Goal: Use online tool/utility: Utilize a website feature to perform a specific function

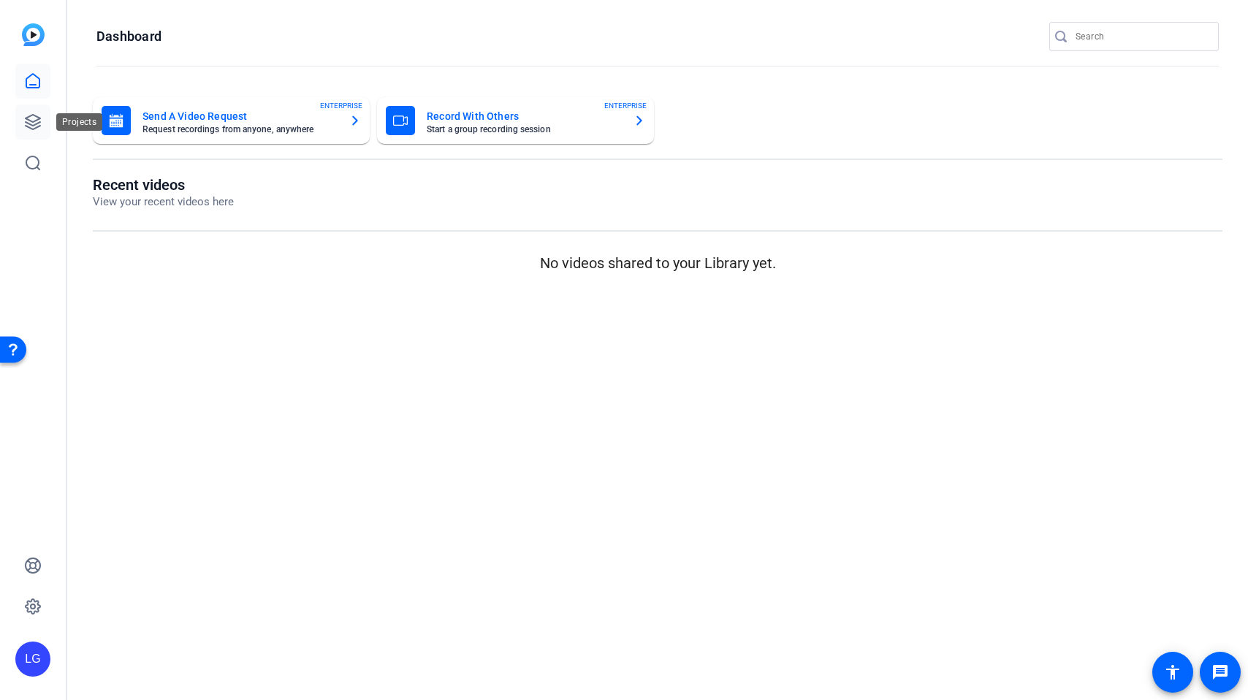
click at [30, 119] on icon at bounding box center [33, 122] width 18 height 18
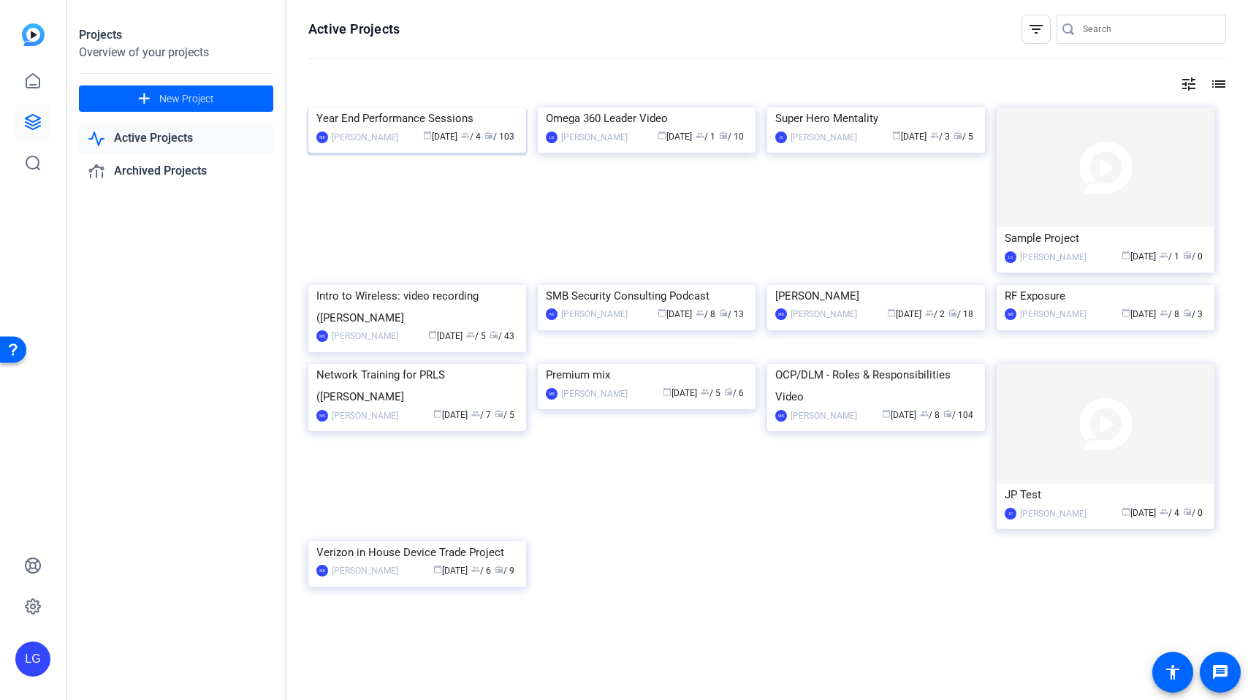
click at [411, 107] on img at bounding box center [417, 107] width 218 height 0
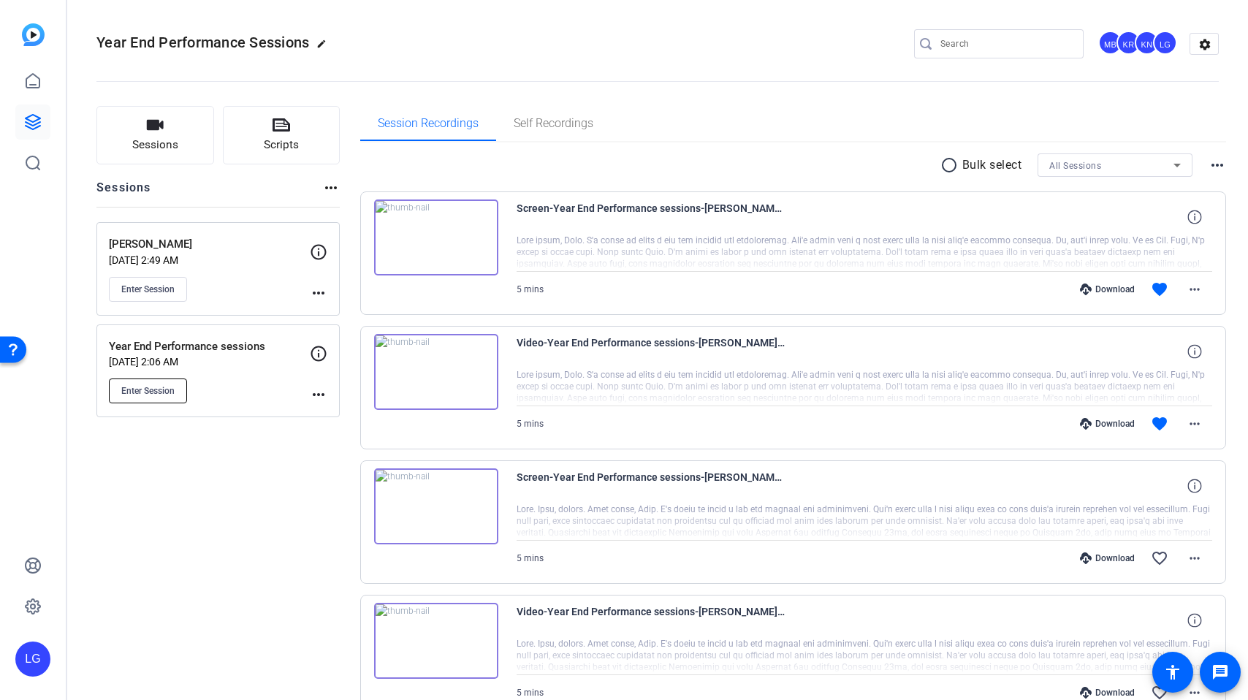
click at [173, 391] on span "Enter Session" at bounding box center [147, 391] width 53 height 12
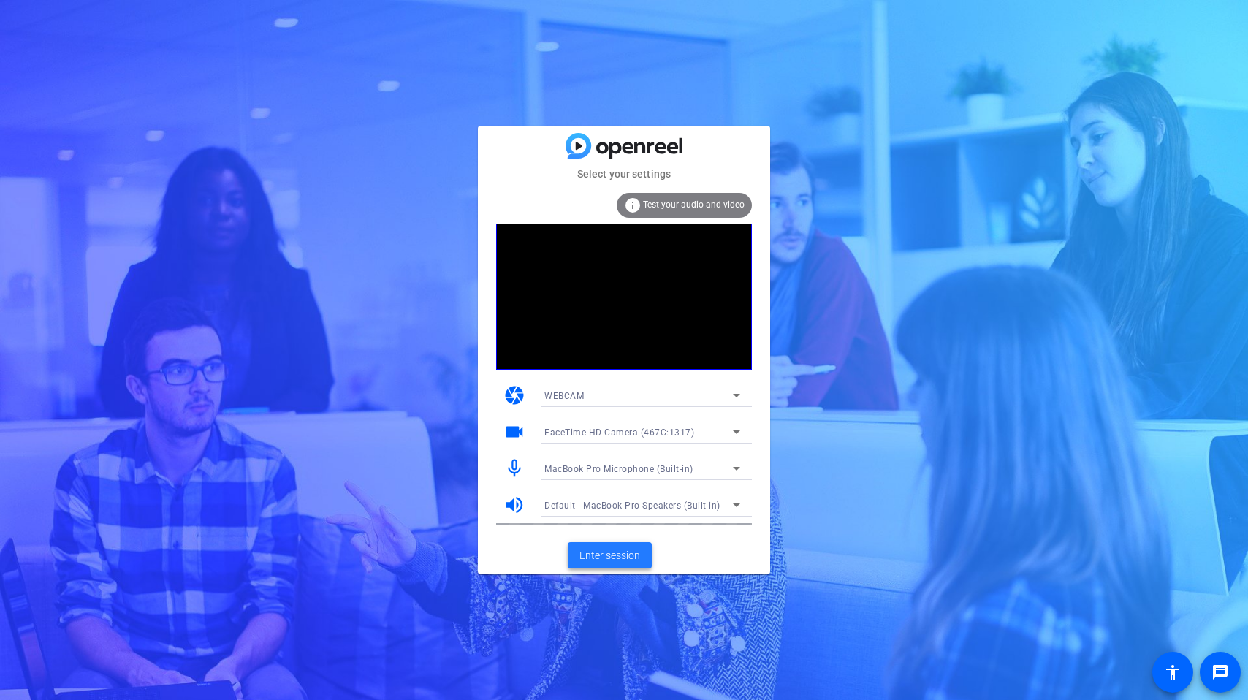
click at [622, 560] on span "Enter session" at bounding box center [609, 555] width 61 height 15
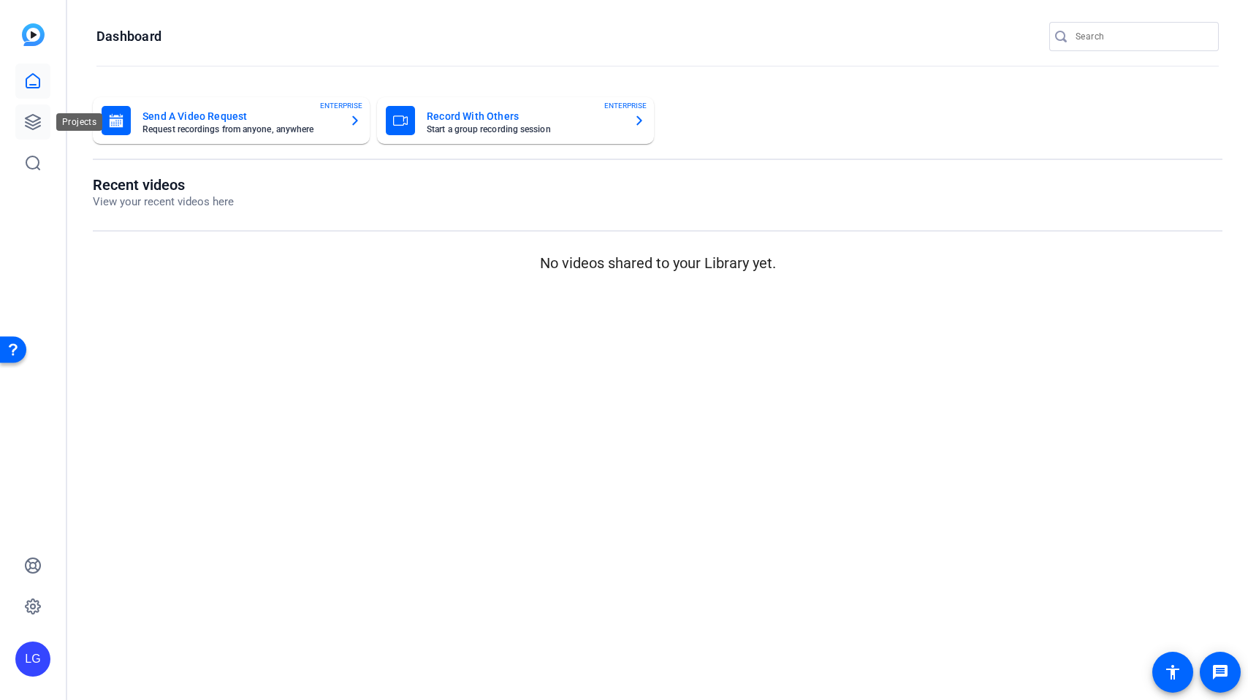
click at [38, 118] on icon at bounding box center [33, 122] width 15 height 15
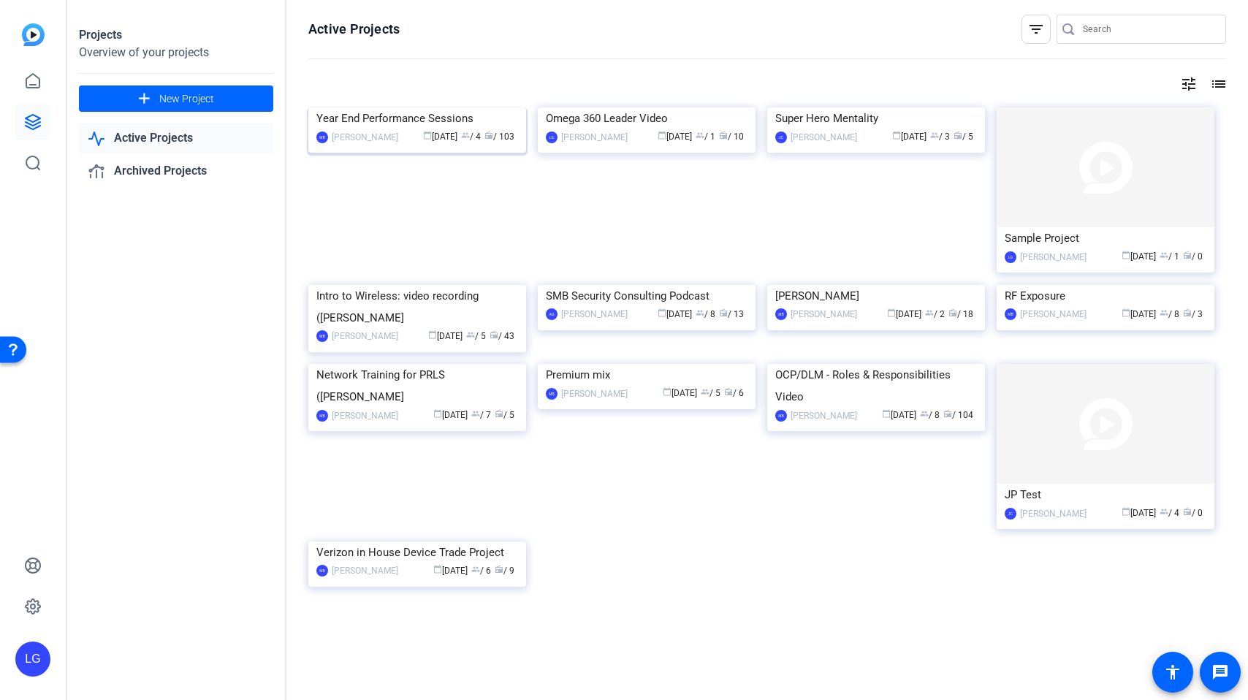
click at [446, 137] on span "calendar_today Sep 16" at bounding box center [440, 137] width 34 height 10
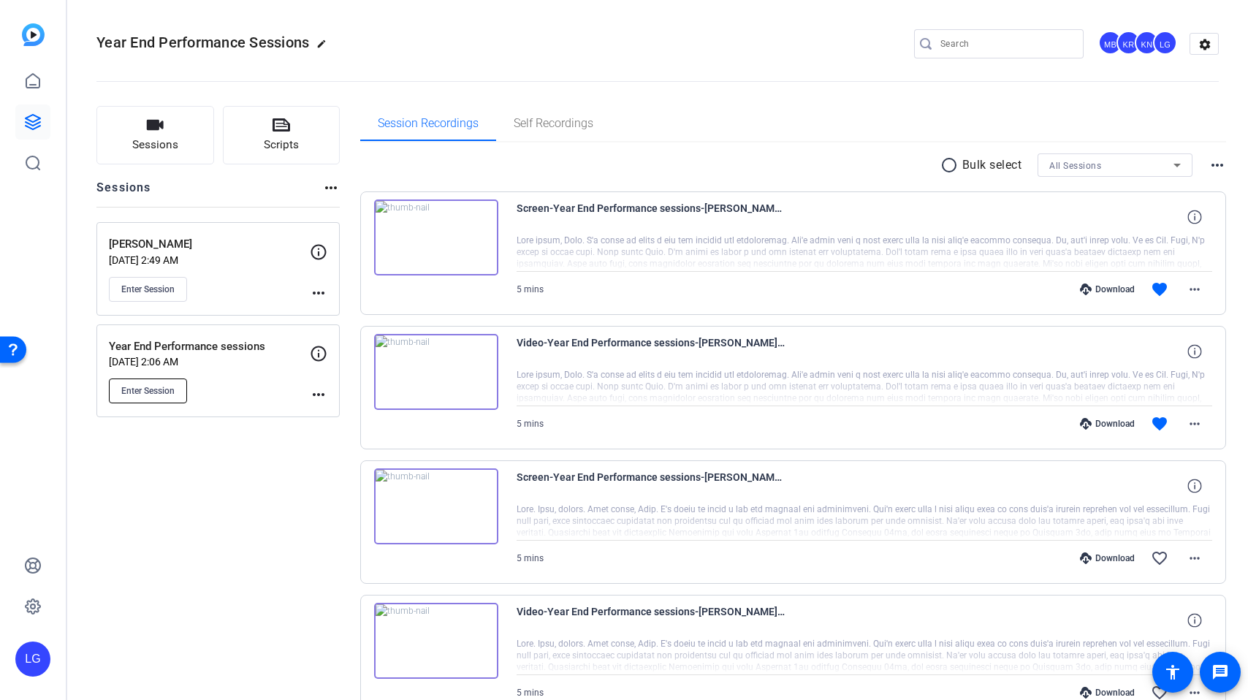
click at [167, 395] on span "Enter Session" at bounding box center [147, 391] width 53 height 12
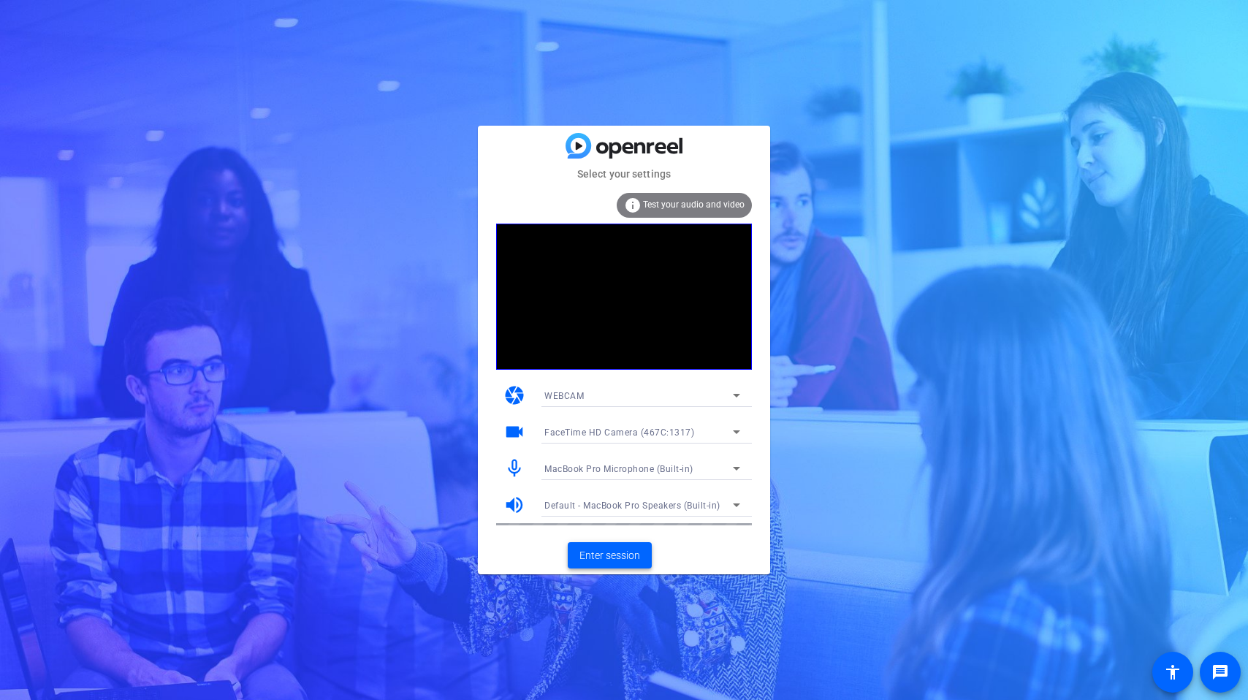
click at [604, 552] on span "Enter session" at bounding box center [609, 555] width 61 height 15
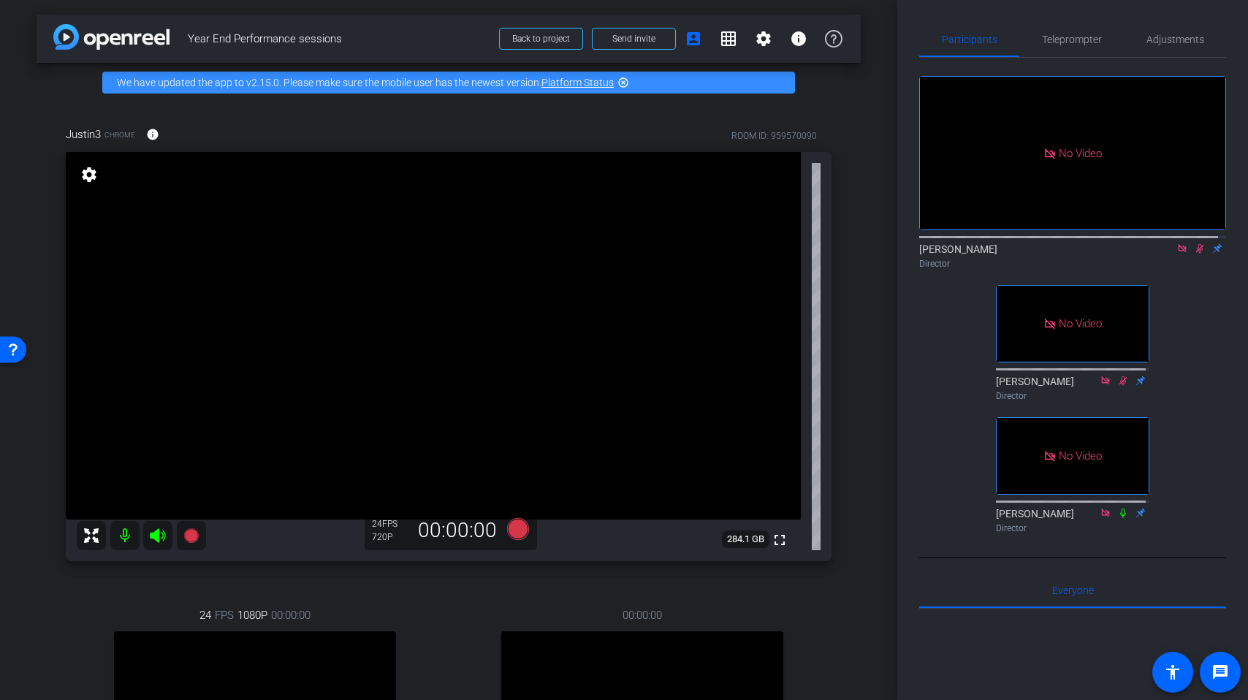
click at [1176, 254] on icon at bounding box center [1182, 248] width 12 height 10
click at [1179, 254] on icon at bounding box center [1182, 248] width 6 height 9
click at [1162, 254] on icon at bounding box center [1165, 248] width 12 height 10
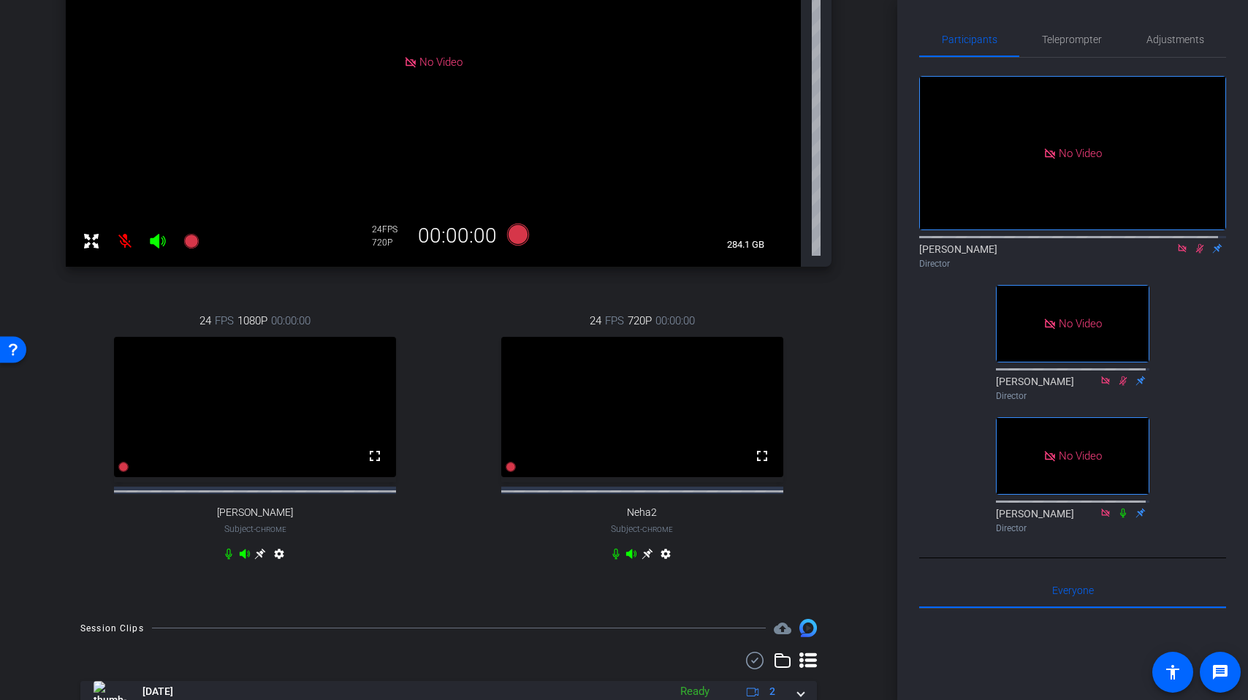
click at [259, 560] on icon at bounding box center [260, 554] width 11 height 11
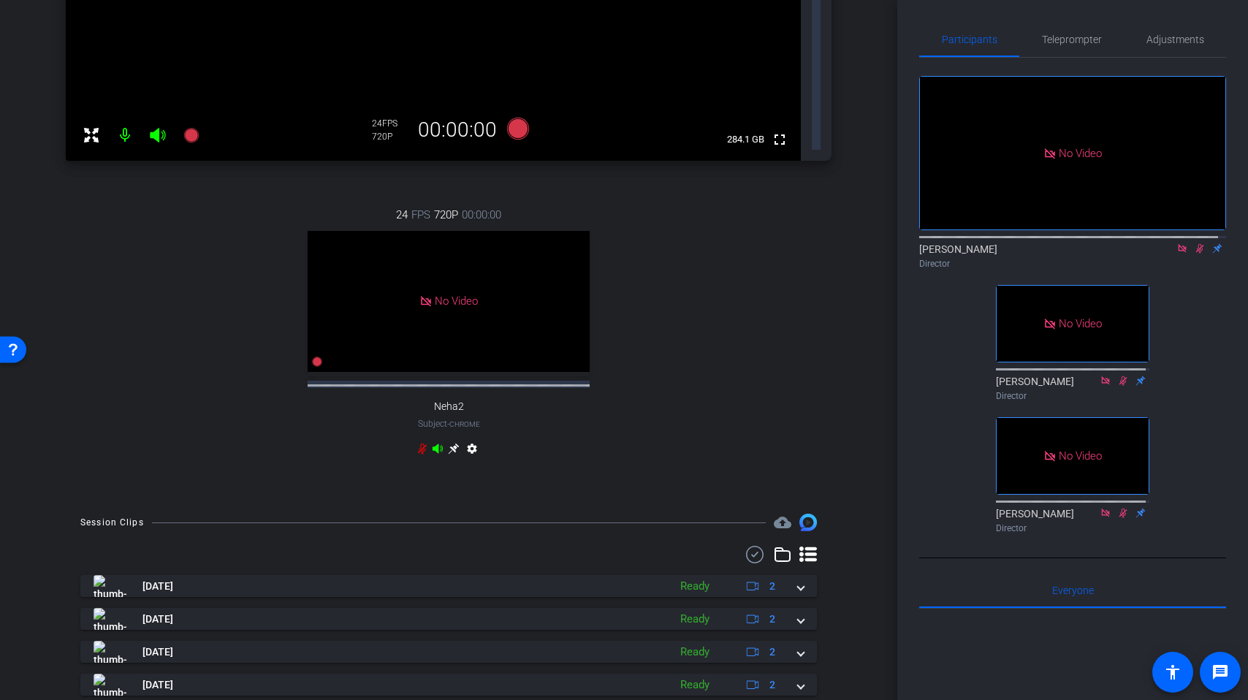
scroll to position [500, 0]
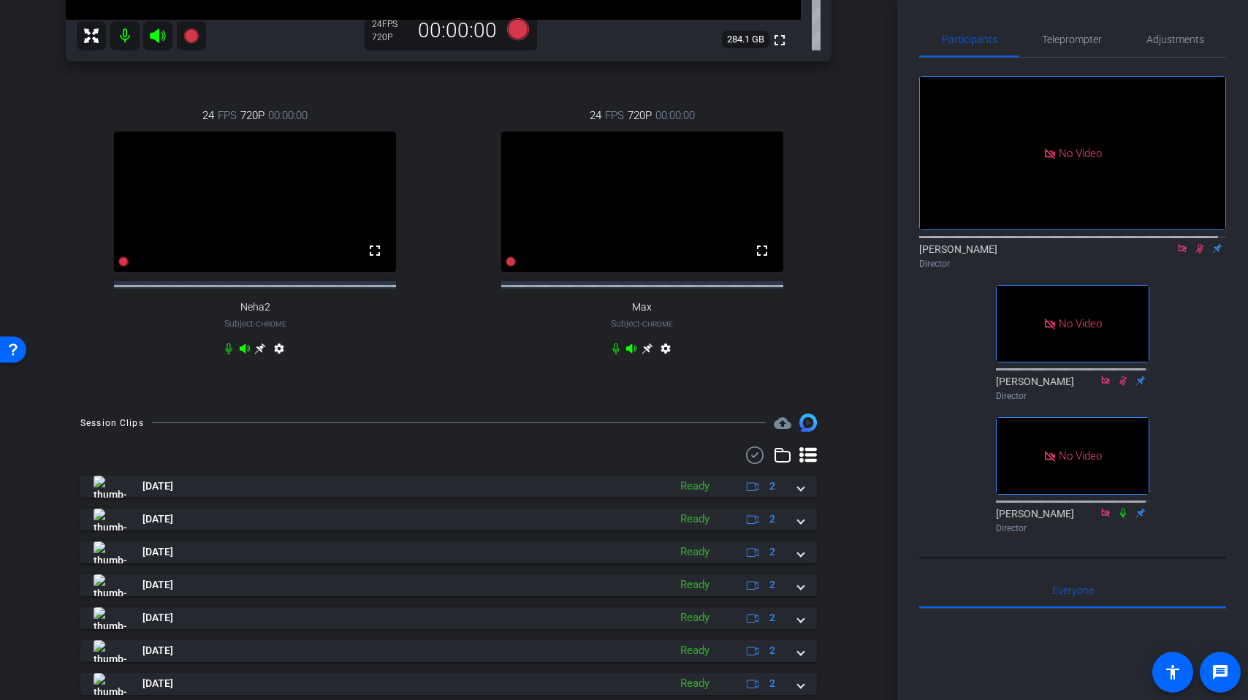
click at [642, 354] on icon at bounding box center [647, 348] width 11 height 11
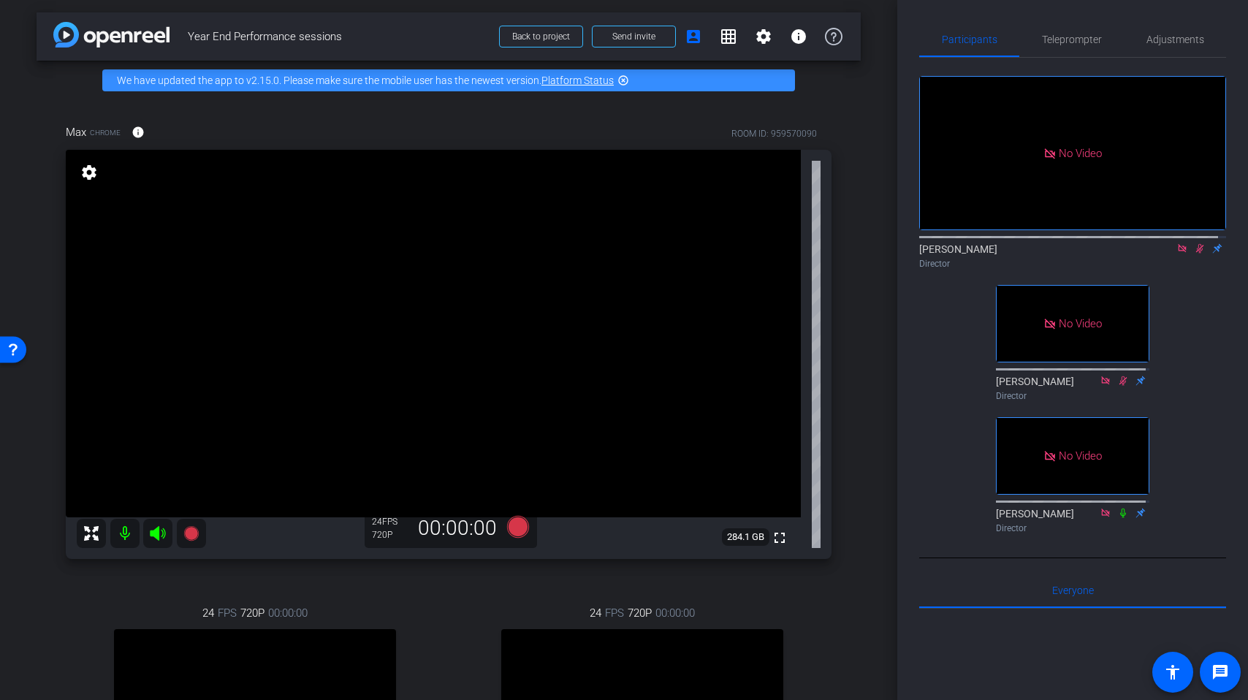
scroll to position [0, 0]
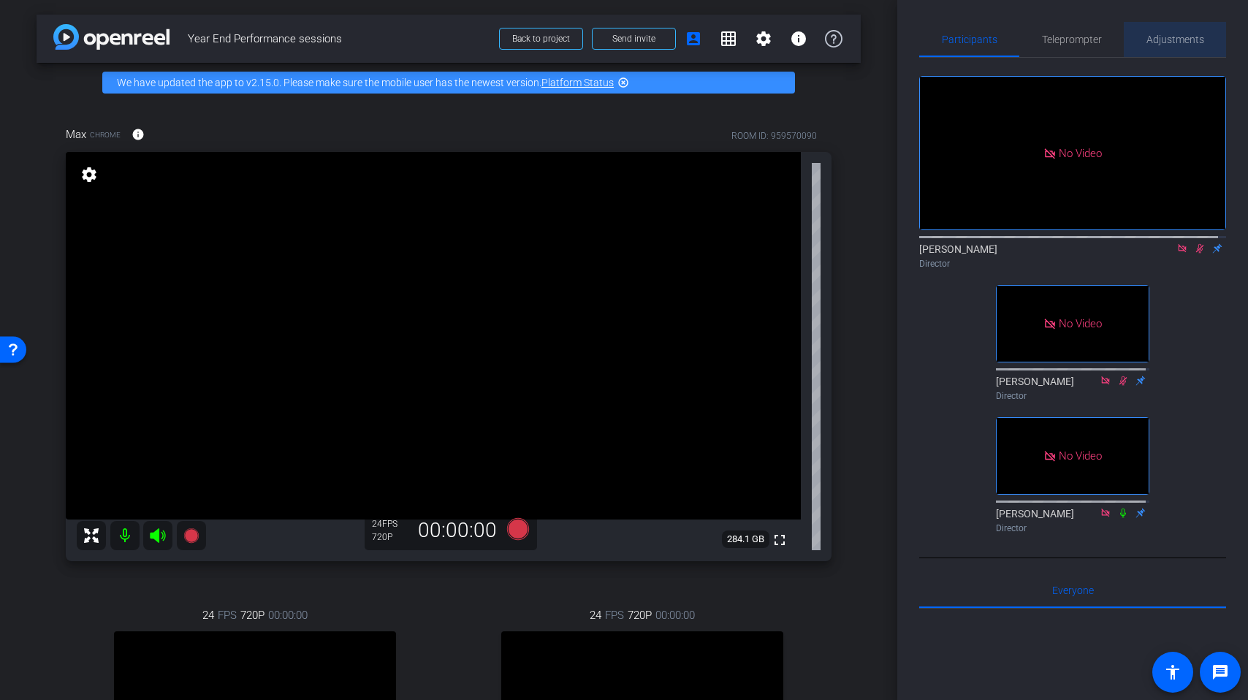
click at [1170, 34] on span "Adjustments" at bounding box center [1175, 39] width 58 height 10
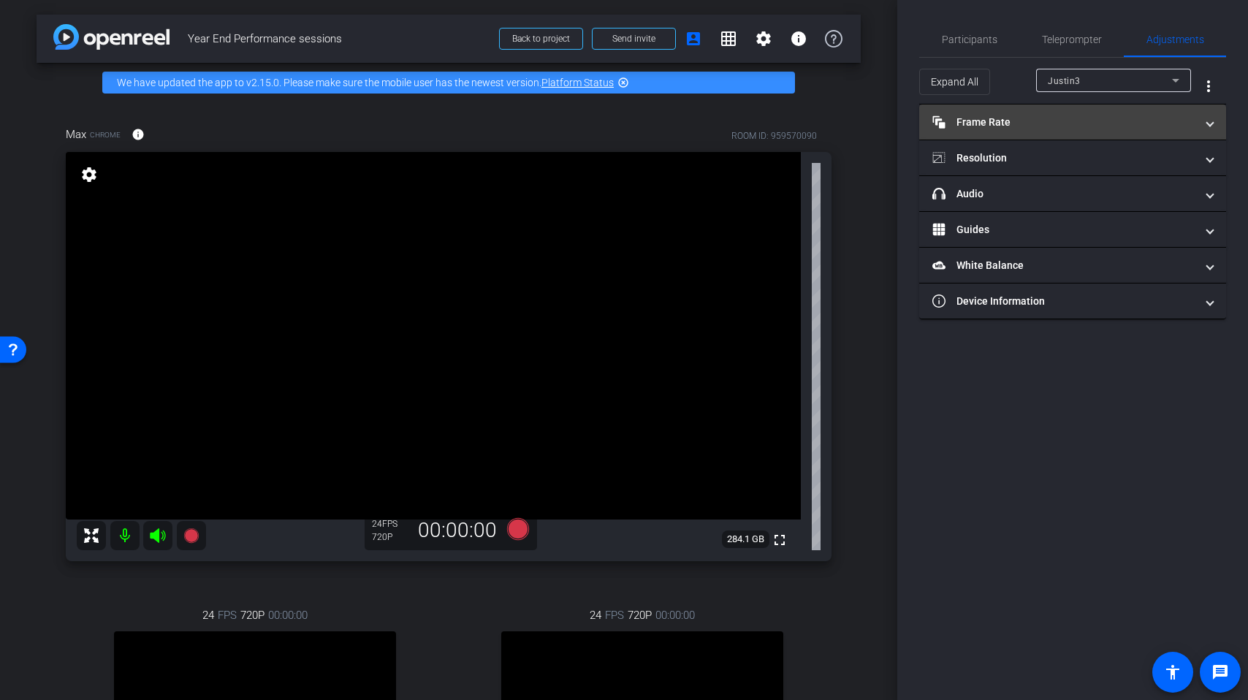
click at [1105, 120] on mat-panel-title "Frame Rate Frame Rate" at bounding box center [1063, 122] width 263 height 15
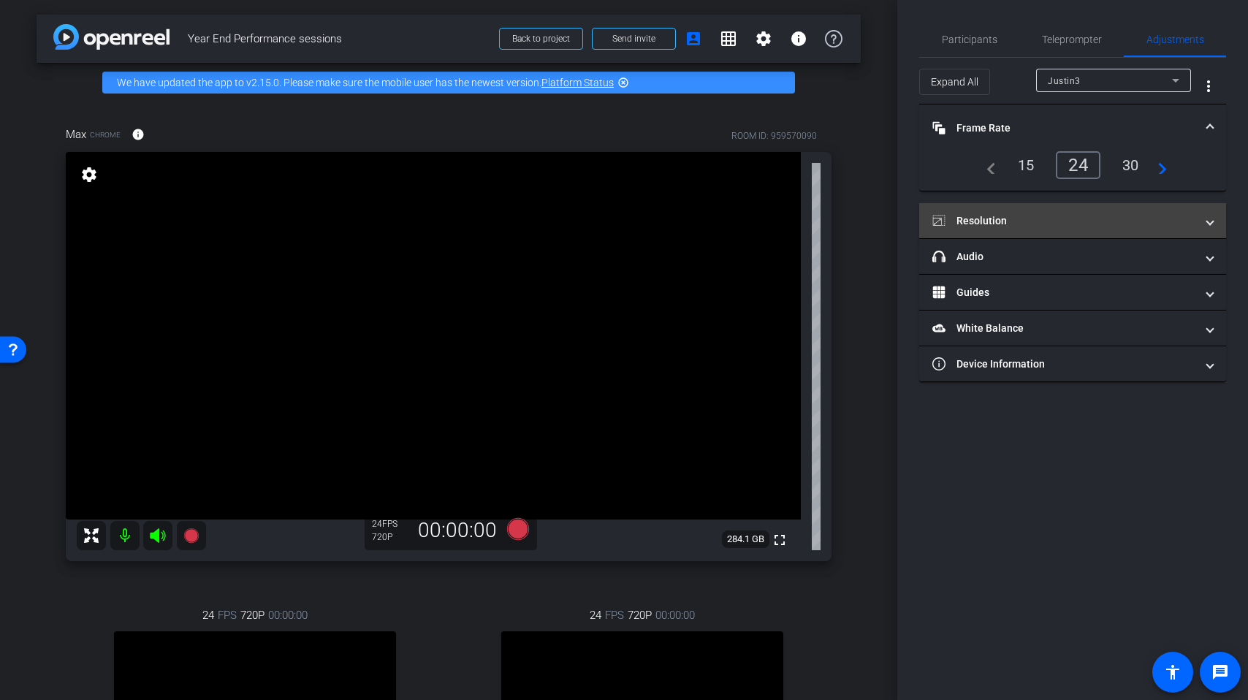
click at [1088, 213] on mat-panel-title "Resolution" at bounding box center [1063, 220] width 263 height 15
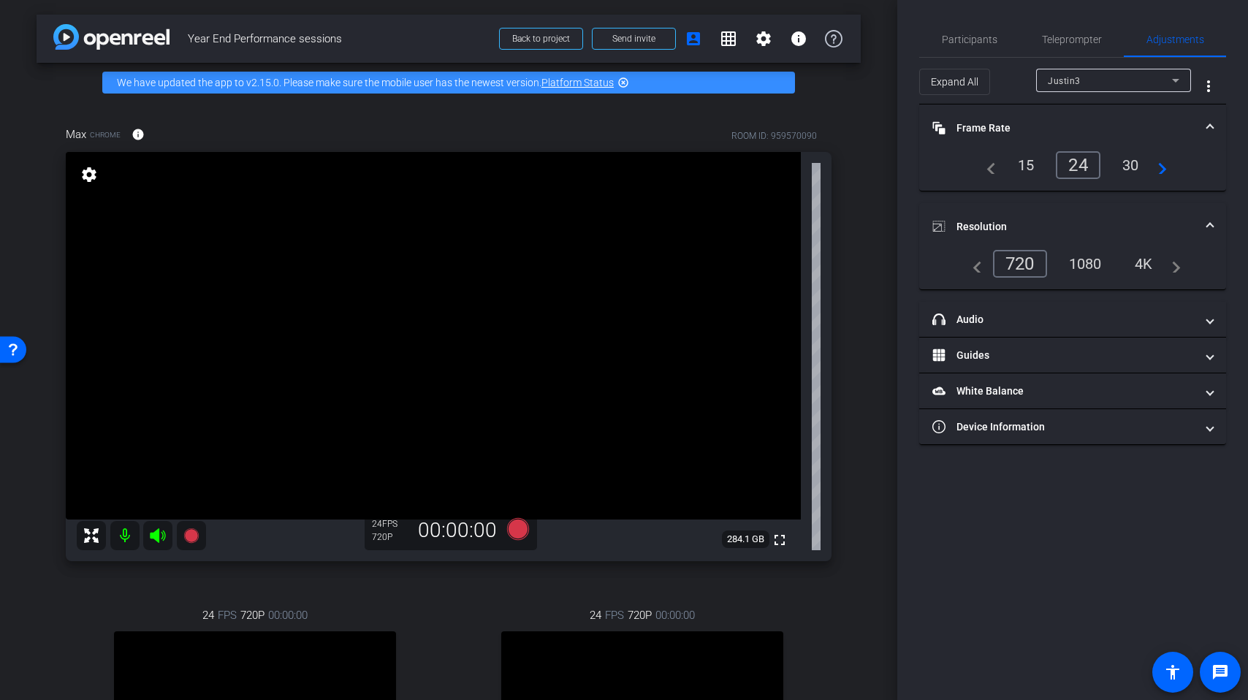
click at [1092, 269] on div "1080" at bounding box center [1085, 263] width 55 height 25
click at [970, 40] on span "Participants" at bounding box center [970, 39] width 56 height 10
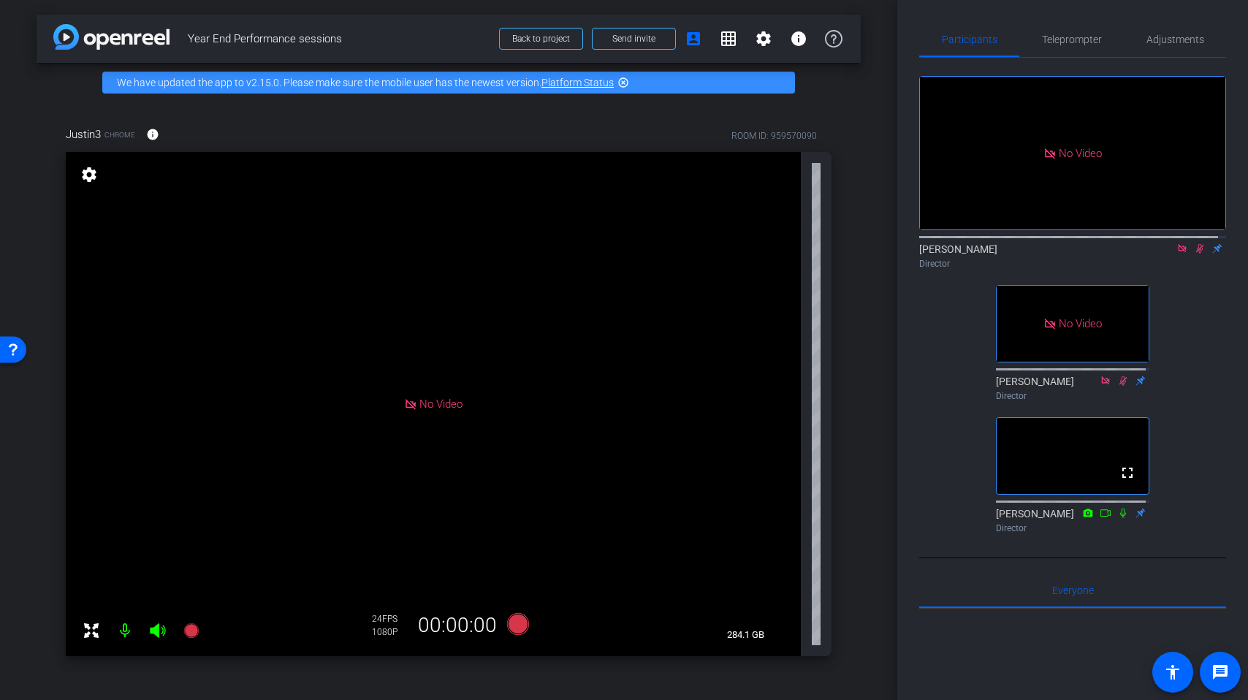
click at [1194, 243] on icon at bounding box center [1200, 248] width 12 height 10
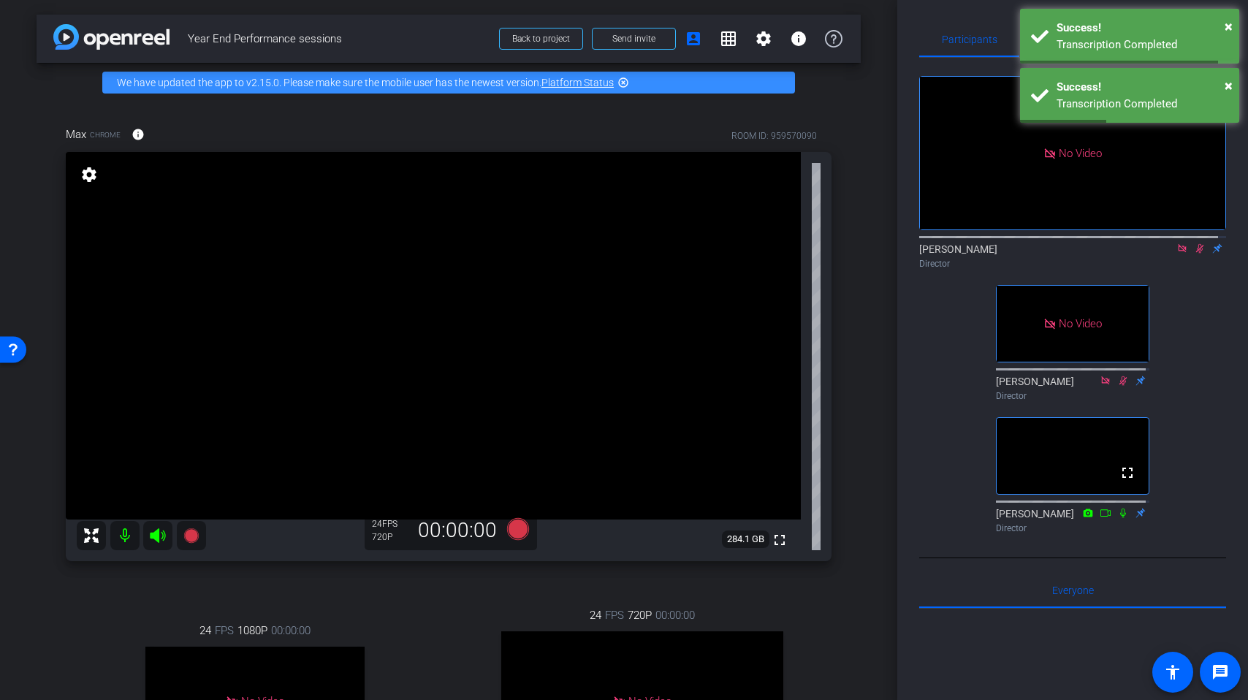
click at [125, 542] on mat-icon at bounding box center [124, 535] width 29 height 29
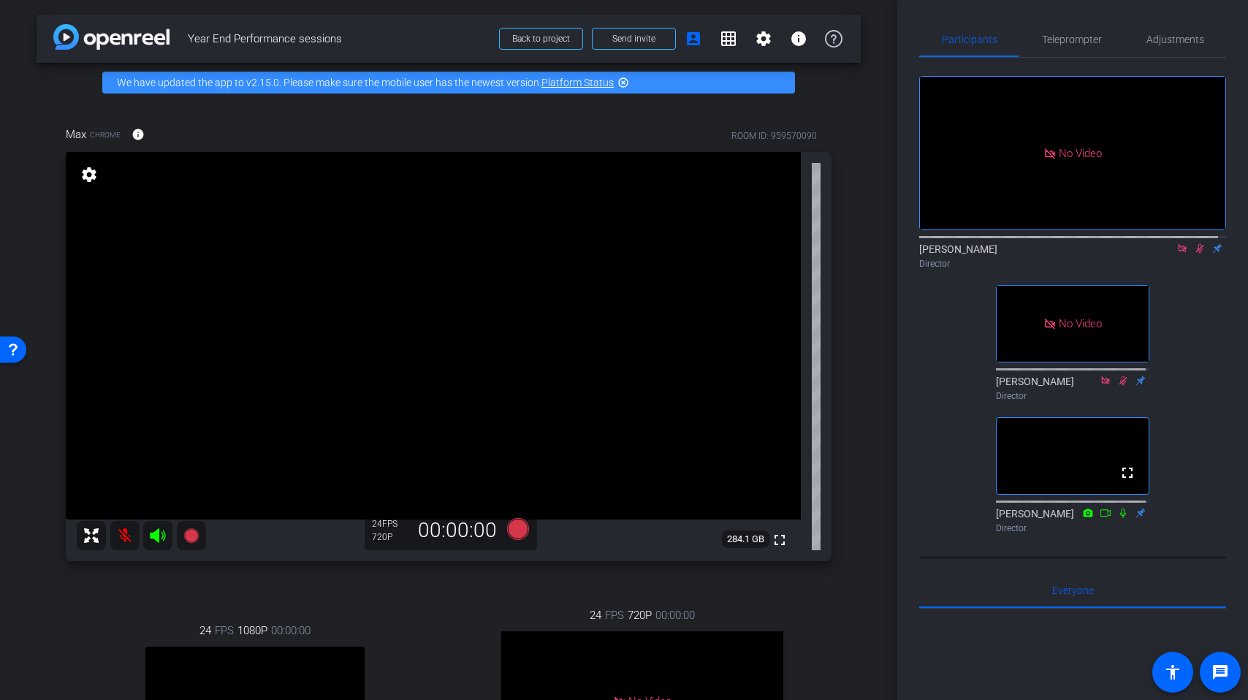
click at [123, 537] on mat-icon at bounding box center [124, 535] width 29 height 29
